Goal: Transaction & Acquisition: Purchase product/service

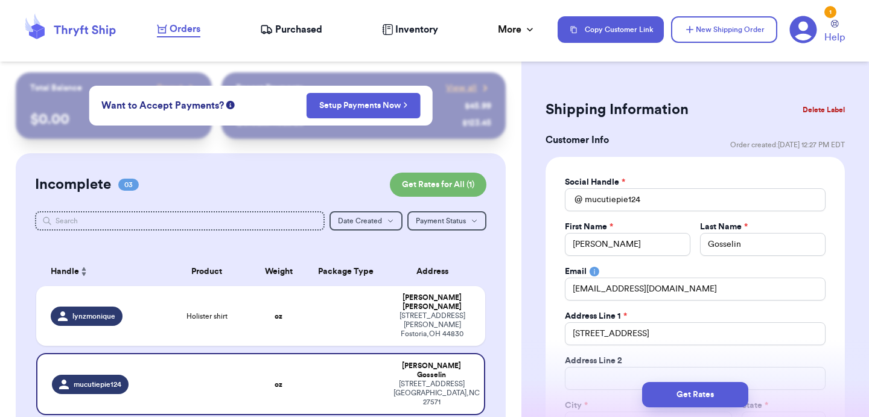
select select "NC"
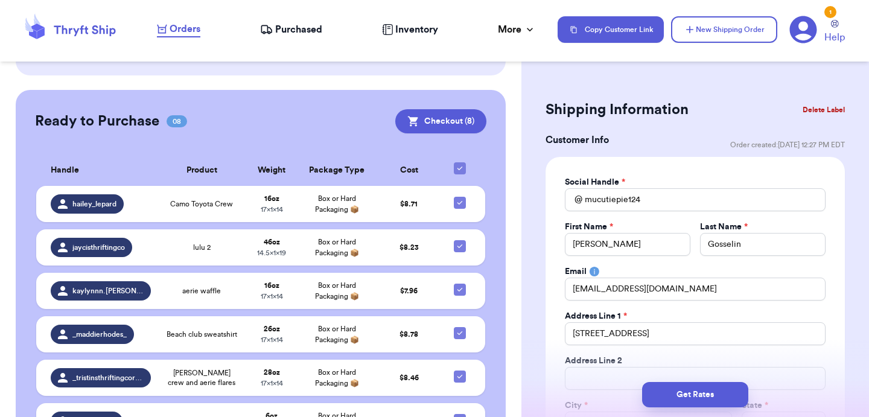
scroll to position [467, 0]
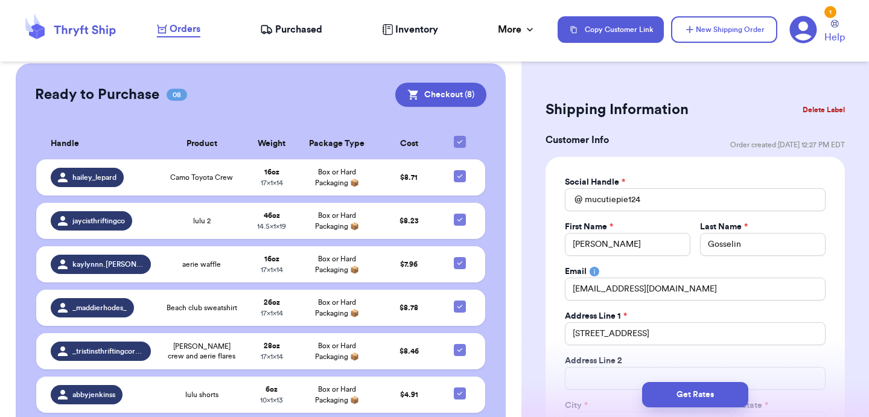
click at [460, 136] on div at bounding box center [460, 142] width 12 height 12
click at [460, 135] on input "checkbox" at bounding box center [459, 135] width 1 height 1
checkbox input "false"
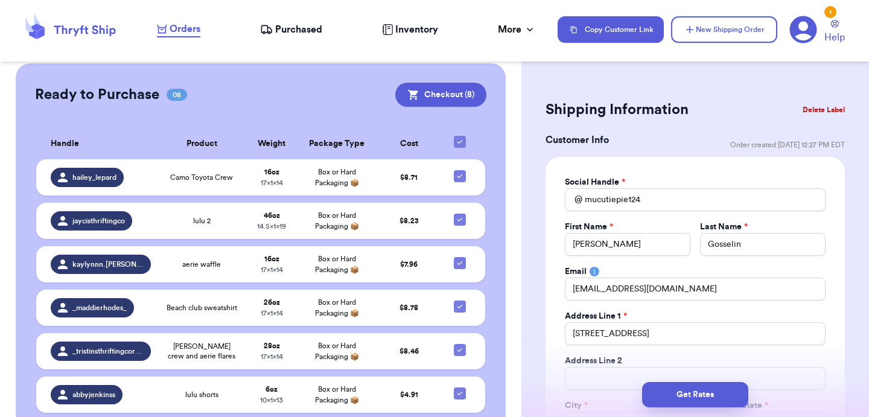
checkbox input "false"
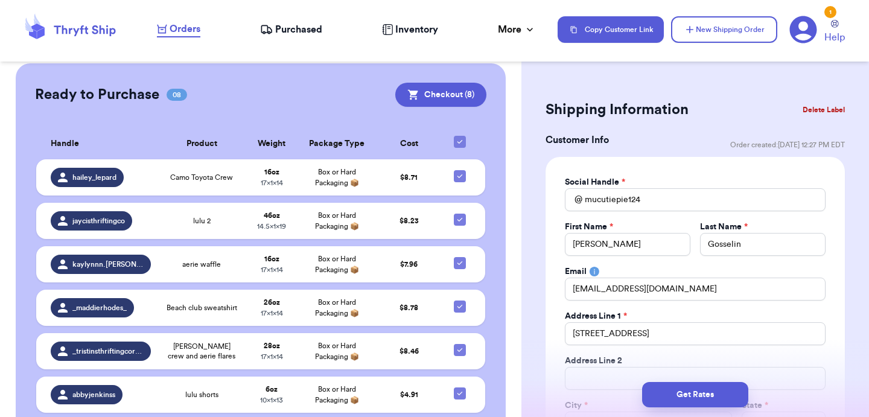
checkbox input "false"
click at [457, 214] on div at bounding box center [460, 220] width 12 height 12
click at [459, 213] on input "checkbox" at bounding box center [459, 213] width 1 height 1
checkbox input "true"
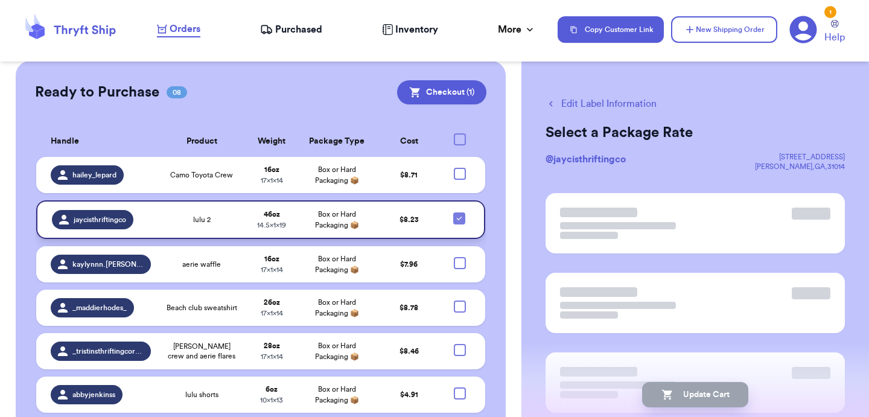
scroll to position [465, 0]
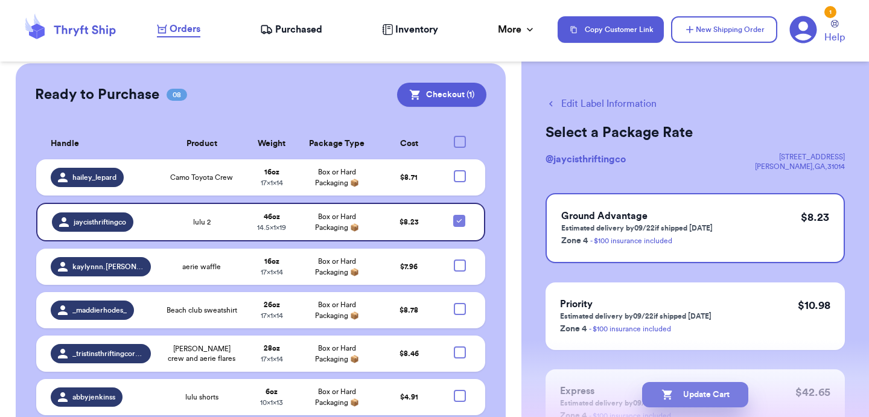
click at [666, 392] on icon "button" at bounding box center [666, 395] width 10 height 10
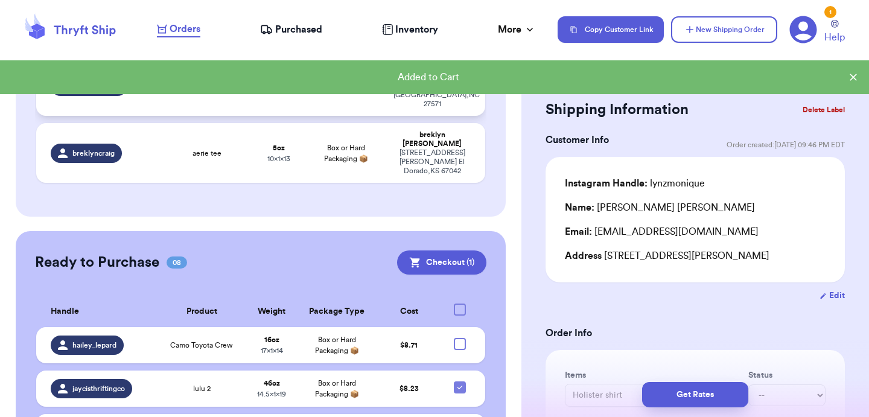
scroll to position [356, 0]
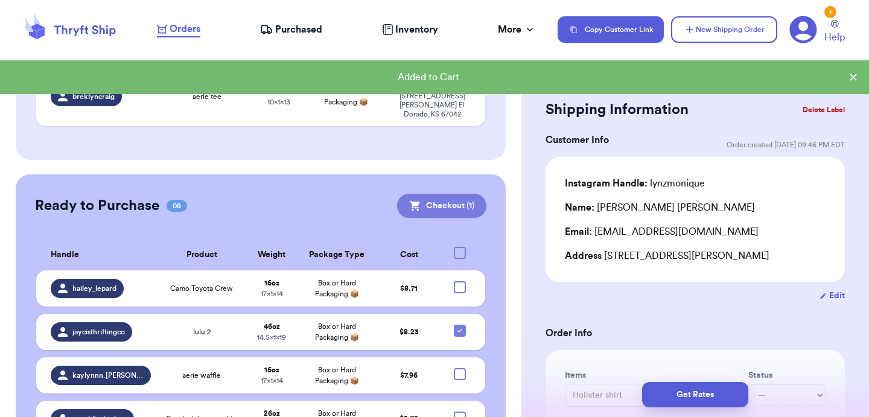
click at [446, 194] on button "Checkout ( 1 )" at bounding box center [441, 206] width 89 height 24
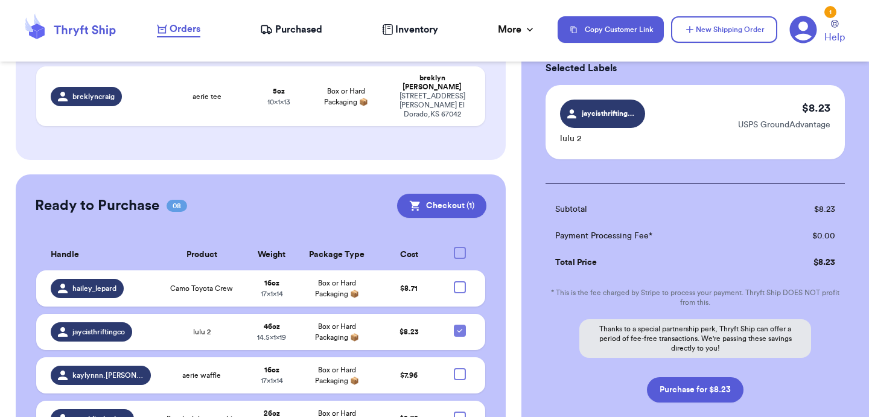
scroll to position [67, 0]
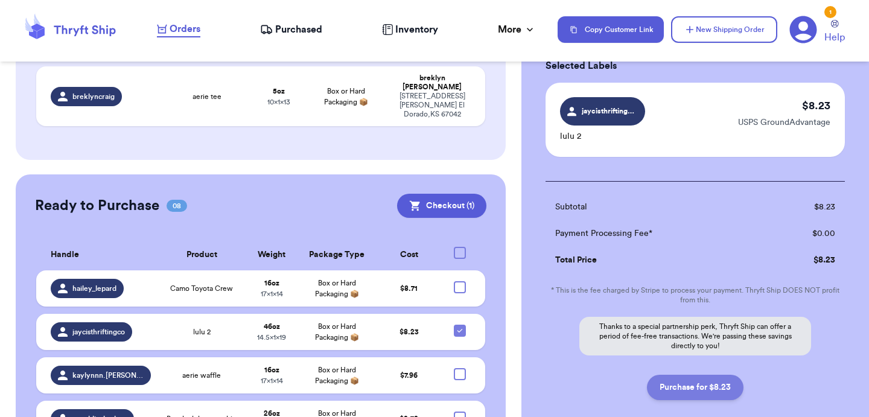
click at [700, 385] on button "Purchase for $8.23" at bounding box center [695, 387] width 97 height 25
checkbox input "false"
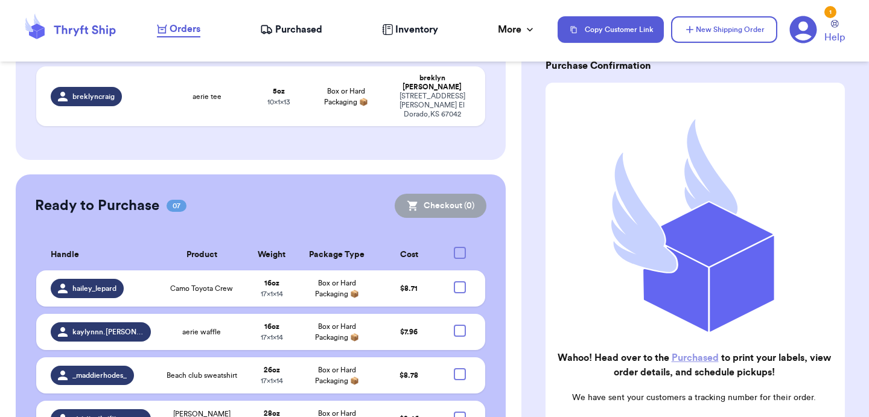
click at [292, 31] on span "Purchased" at bounding box center [298, 29] width 47 height 14
